Goal: Information Seeking & Learning: Find specific fact

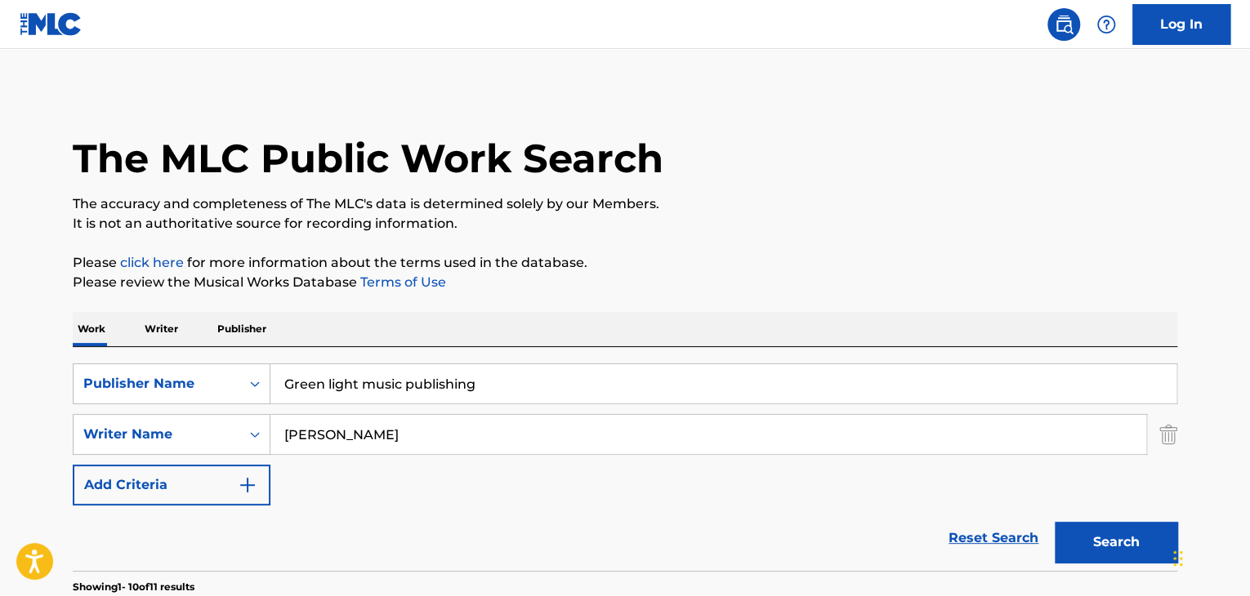
click at [537, 382] on input "Green light music publishing" at bounding box center [723, 383] width 906 height 39
type input "G"
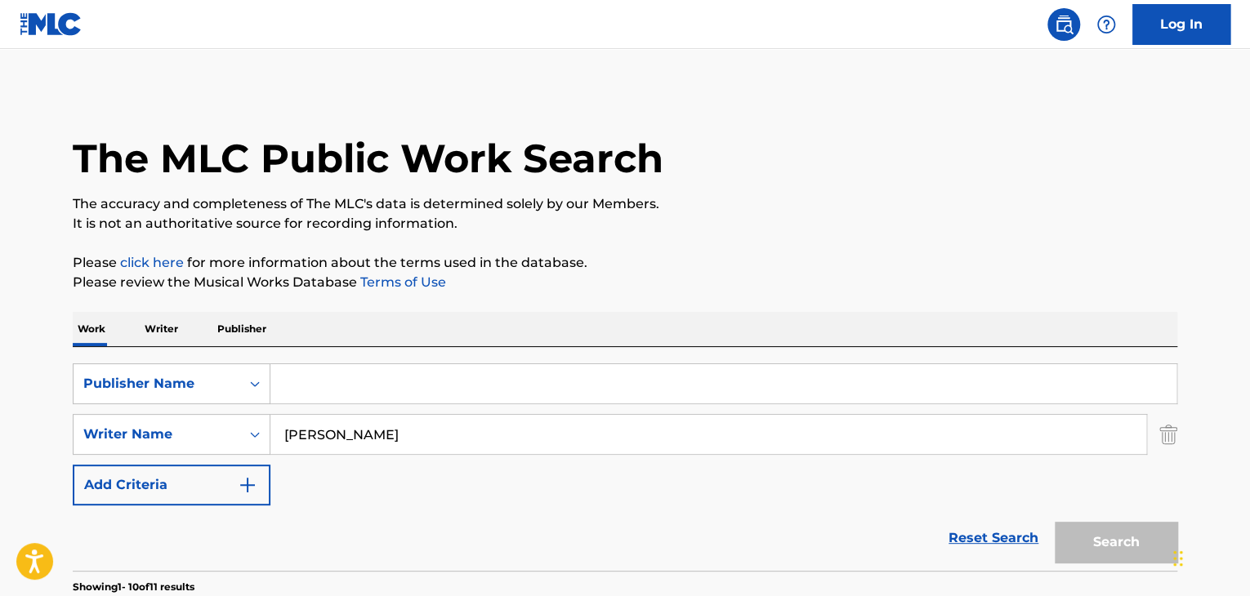
click at [502, 432] on input "[PERSON_NAME]" at bounding box center [708, 434] width 876 height 39
type input "E"
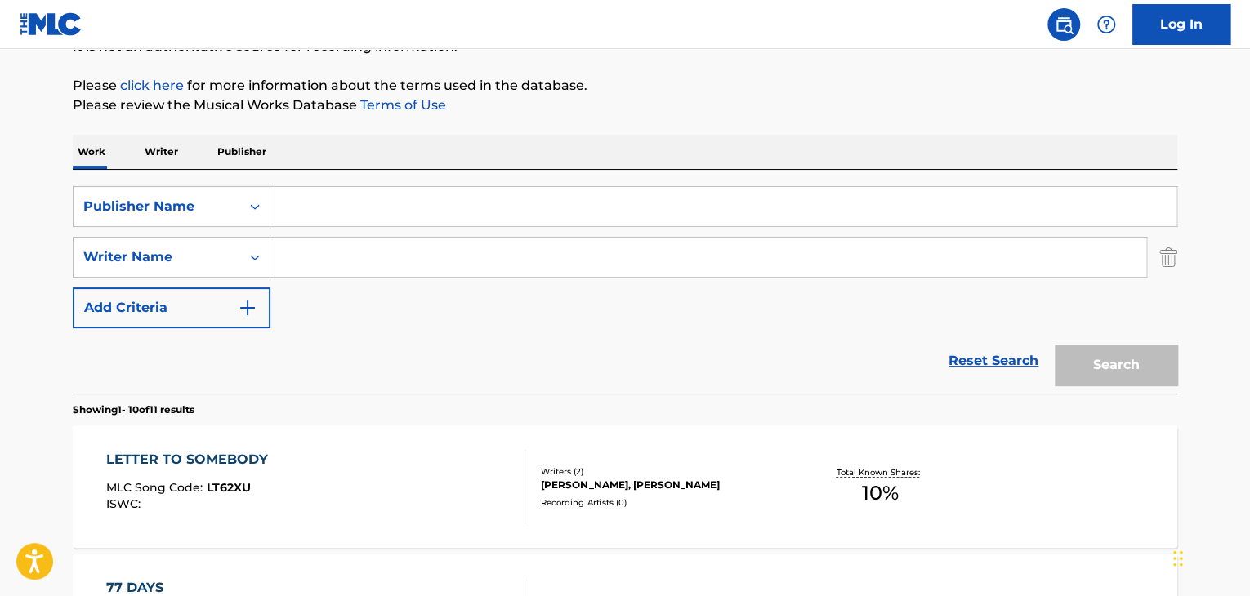
click at [988, 363] on link "Reset Search" at bounding box center [993, 361] width 106 height 36
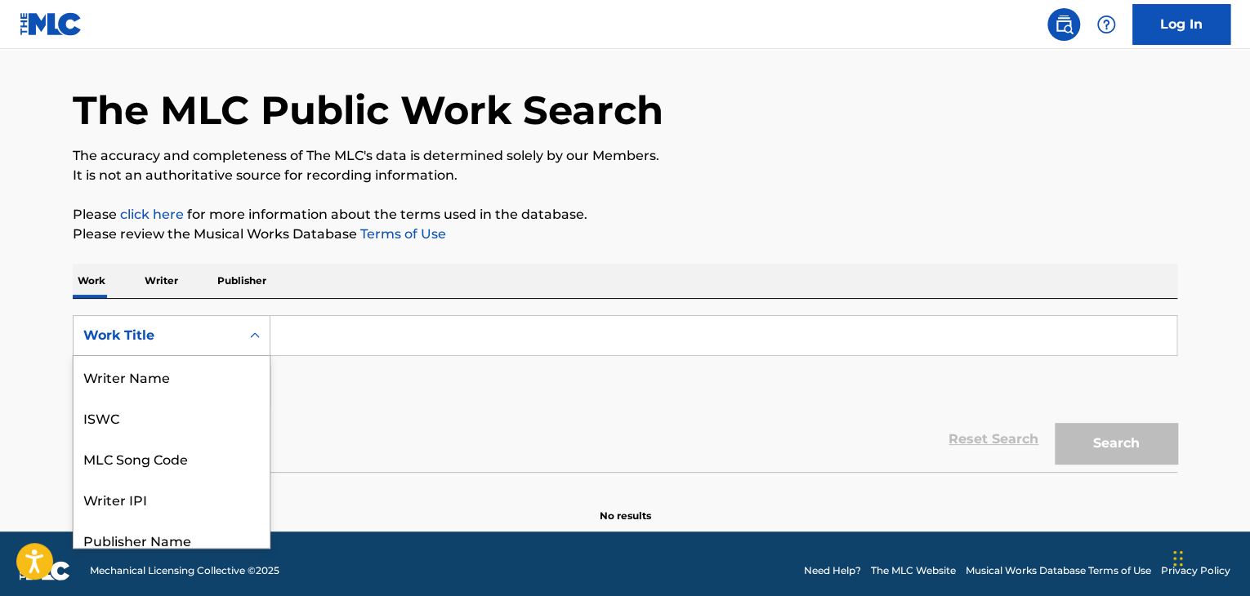
scroll to position [82, 0]
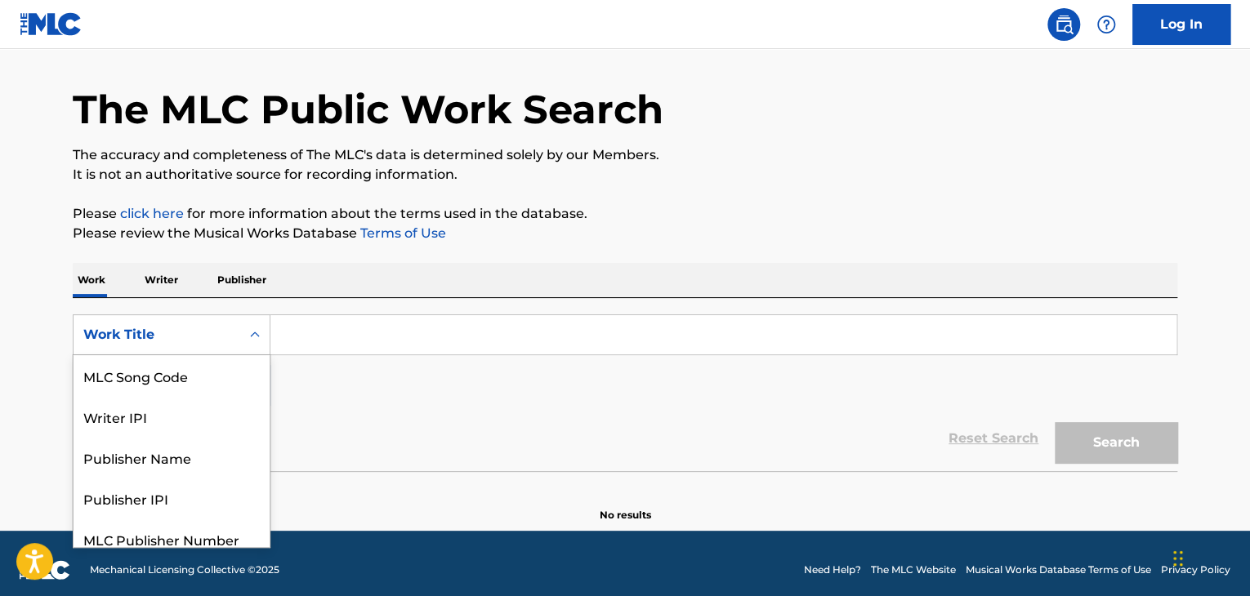
click at [261, 355] on div "8 results available. Use Up and Down to choose options, press Enter to select t…" at bounding box center [172, 334] width 198 height 41
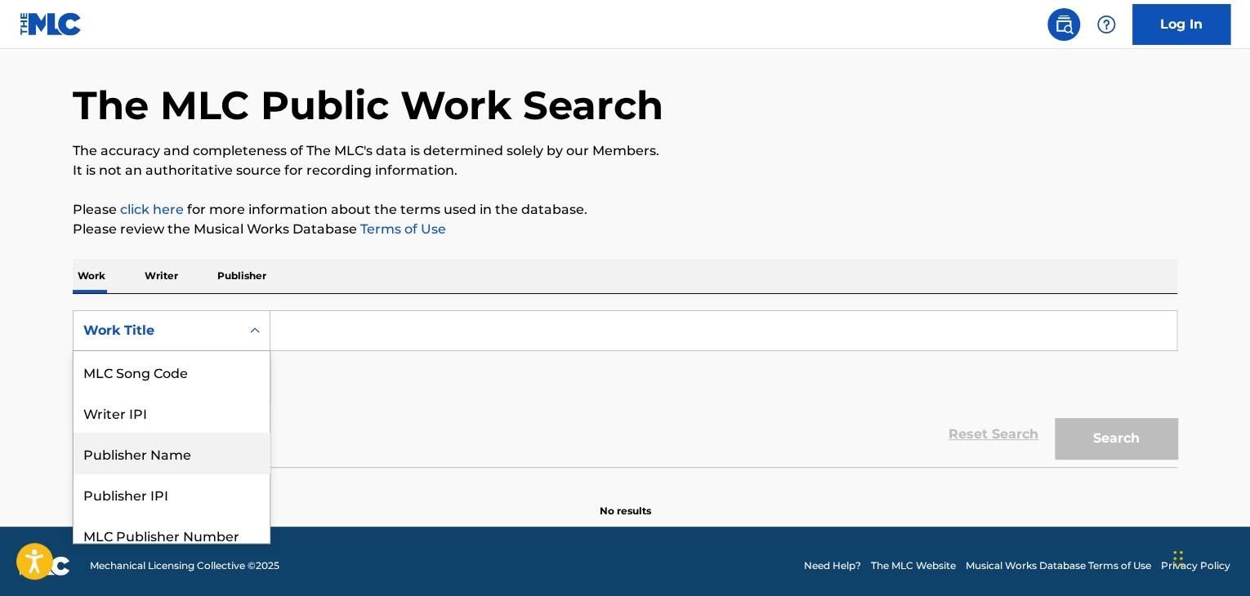
click at [212, 463] on div "Publisher Name" at bounding box center [172, 453] width 196 height 41
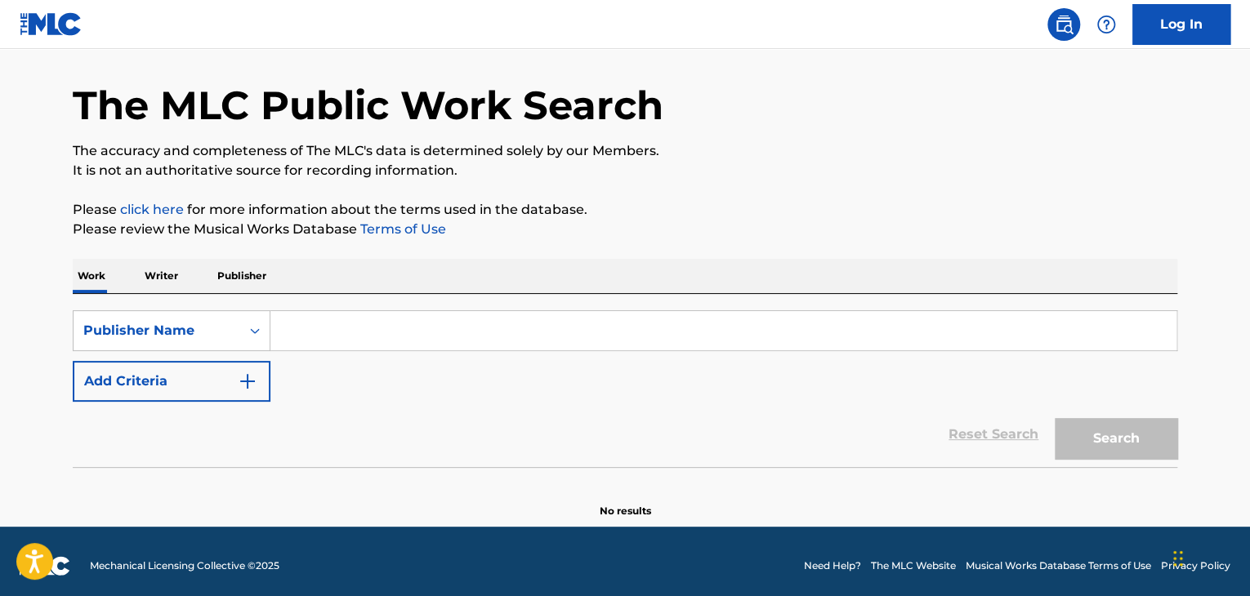
click at [360, 333] on input "Search Form" at bounding box center [723, 330] width 906 height 39
type input "Green light music publishing"
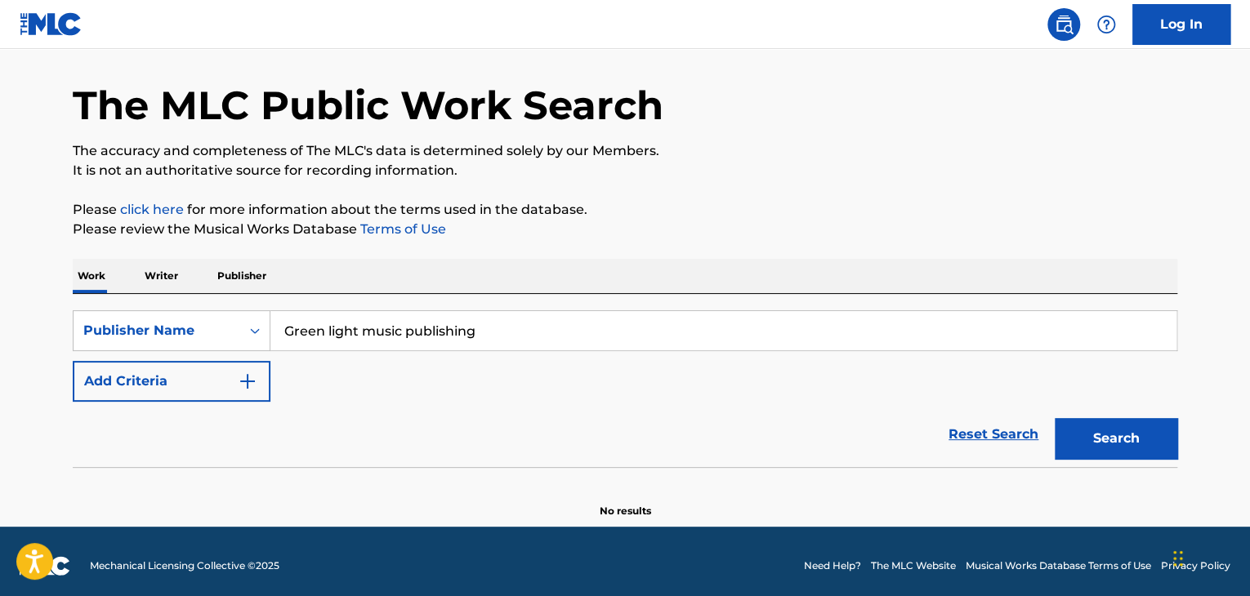
click at [1079, 432] on button "Search" at bounding box center [1116, 438] width 123 height 41
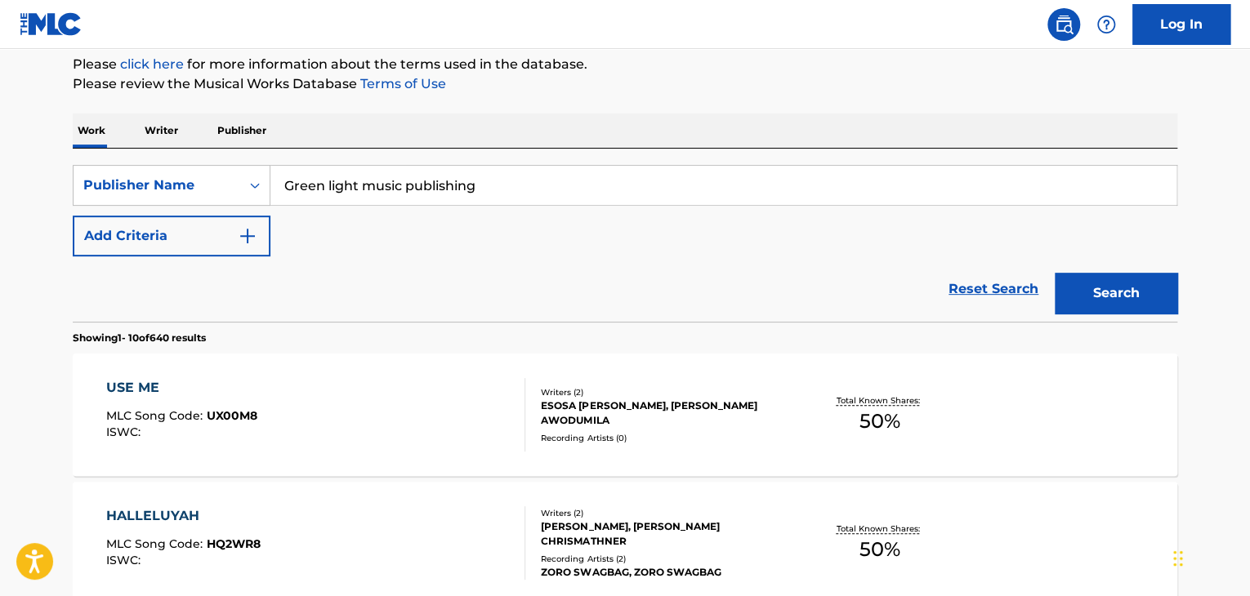
scroll to position [199, 0]
